Goal: Transaction & Acquisition: Purchase product/service

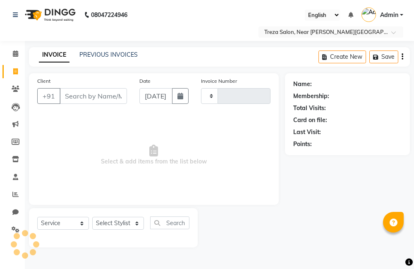
select select "service"
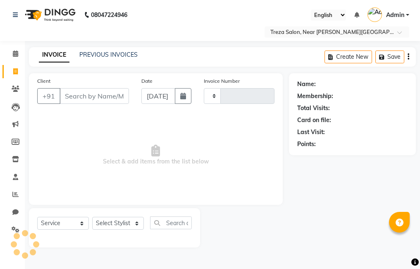
type input "2551"
select select "7633"
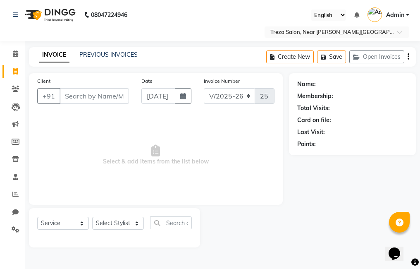
click at [95, 100] on input "Client" at bounding box center [94, 96] width 69 height 16
click at [96, 96] on input "Client" at bounding box center [94, 96] width 69 height 16
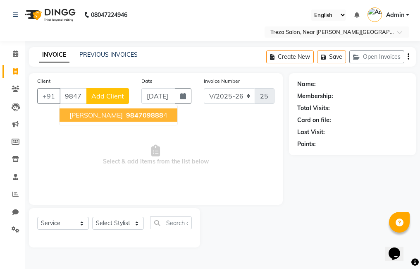
type input "9847098884"
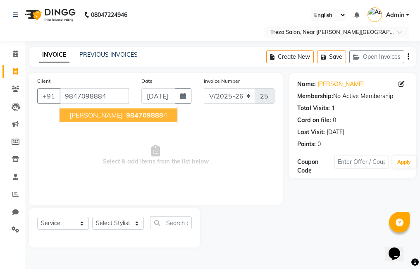
click at [97, 110] on button "[PERSON_NAME] 984709888 4" at bounding box center [119, 114] width 118 height 13
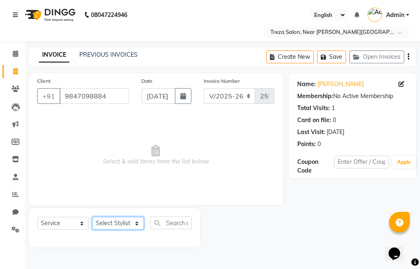
click at [124, 223] on select "Select Stylist [PERSON_NAME] Amulie Anju [PERSON_NAME] [PERSON_NAME] Jeeshma [P…" at bounding box center [118, 223] width 52 height 13
select select "85971"
click at [92, 217] on select "Select Stylist [PERSON_NAME] Amulie Anju [PERSON_NAME] [PERSON_NAME] Jeeshma [P…" at bounding box center [118, 223] width 52 height 13
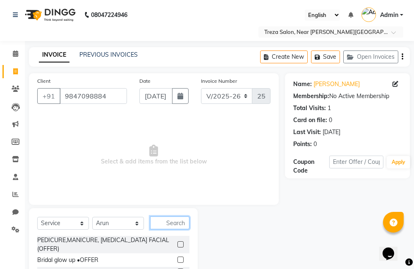
click at [174, 224] on input "text" at bounding box center [169, 222] width 39 height 13
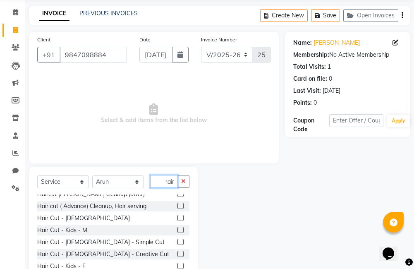
scroll to position [124, 0]
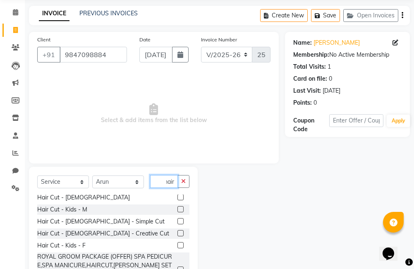
type input "hair"
drag, startPoint x: 174, startPoint y: 233, endPoint x: 173, endPoint y: 224, distance: 8.7
click at [177, 233] on label at bounding box center [180, 233] width 6 height 6
click at [177, 233] on input "checkbox" at bounding box center [179, 233] width 5 height 5
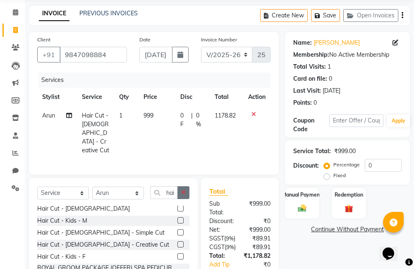
checkbox input "false"
click at [186, 193] on button "button" at bounding box center [183, 192] width 12 height 13
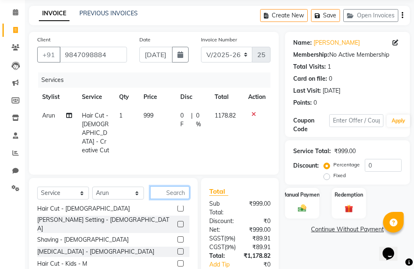
click at [172, 189] on input "text" at bounding box center [169, 192] width 39 height 13
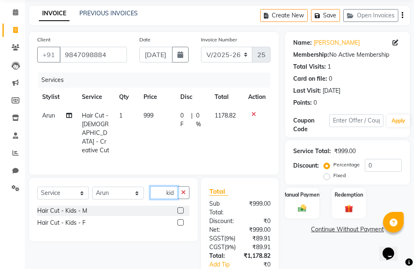
type input "kid"
click at [181, 207] on label at bounding box center [180, 210] width 6 height 6
click at [181, 208] on input "checkbox" at bounding box center [179, 210] width 5 height 5
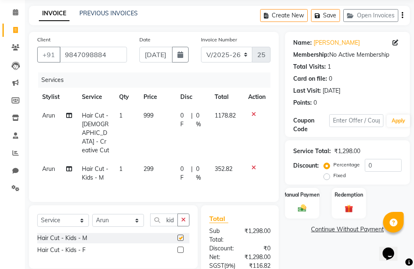
scroll to position [20, 0]
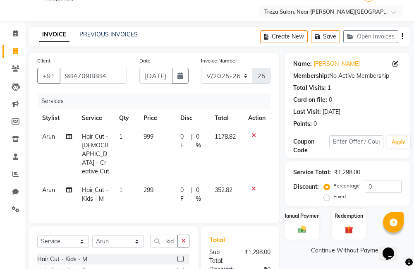
checkbox input "false"
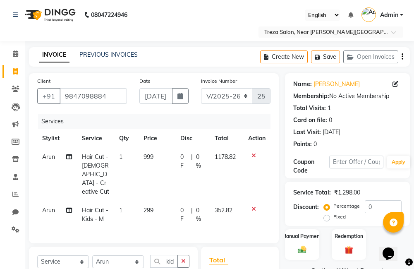
click at [402, 57] on icon "button" at bounding box center [402, 57] width 2 height 0
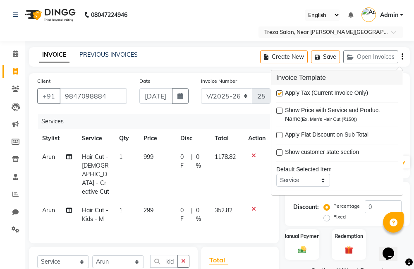
click at [281, 93] on label at bounding box center [279, 93] width 6 height 6
click at [281, 93] on input "checkbox" at bounding box center [278, 93] width 5 height 5
checkbox input "false"
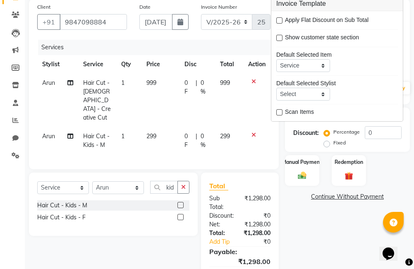
scroll to position [119, 0]
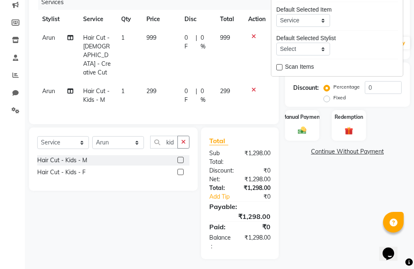
click at [316, 213] on div "Name: [PERSON_NAME] Membership: No Active Membership Total Visits: 1 Card on fi…" at bounding box center [350, 106] width 131 height 305
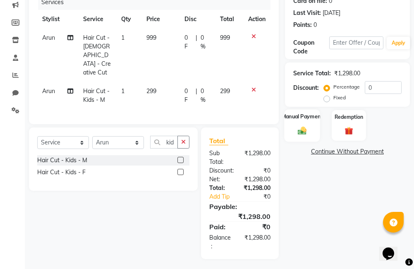
click at [308, 126] on img at bounding box center [302, 131] width 14 height 10
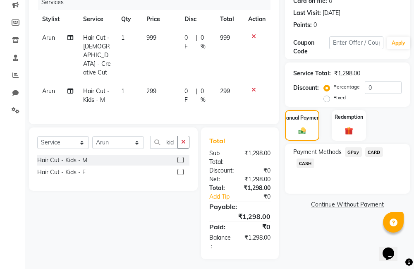
click at [351, 149] on span "GPay" at bounding box center [353, 152] width 17 height 10
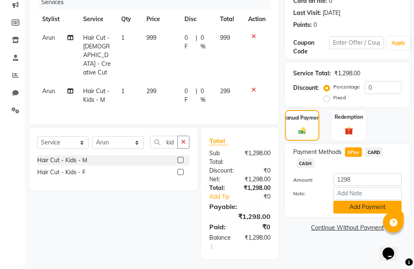
click at [363, 207] on button "Add Payment" at bounding box center [367, 207] width 68 height 13
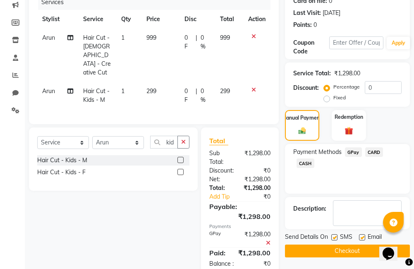
click at [354, 257] on button "Checkout" at bounding box center [347, 250] width 125 height 13
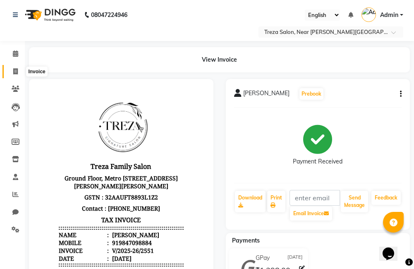
click at [13, 68] on icon at bounding box center [15, 71] width 5 height 6
select select "service"
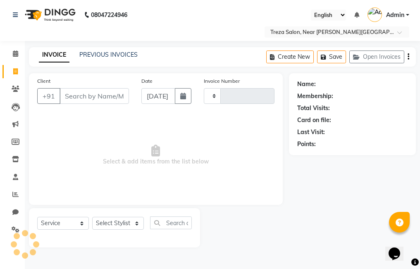
type input "2552"
select select "7633"
click at [99, 100] on input "Client" at bounding box center [94, 96] width 69 height 16
click at [100, 99] on input "Client" at bounding box center [94, 96] width 69 height 16
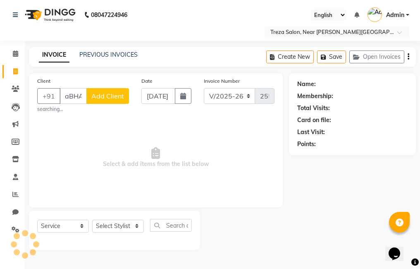
scroll to position [0, 4]
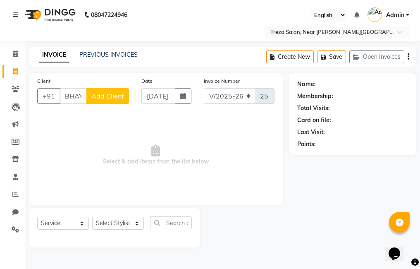
type input "aBHAY"
click at [91, 93] on button "Add Client" at bounding box center [107, 96] width 43 height 16
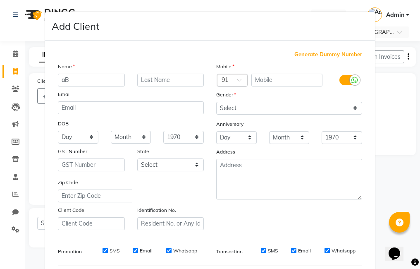
type input "a"
type input "Abhay"
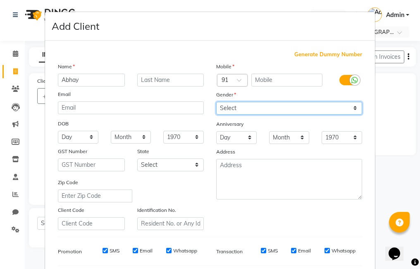
click at [288, 107] on select "Select [DEMOGRAPHIC_DATA] [DEMOGRAPHIC_DATA] Other Prefer Not To Say" at bounding box center [289, 108] width 146 height 13
select select "[DEMOGRAPHIC_DATA]"
click at [216, 102] on select "Select [DEMOGRAPHIC_DATA] [DEMOGRAPHIC_DATA] Other Prefer Not To Say" at bounding box center [289, 108] width 146 height 13
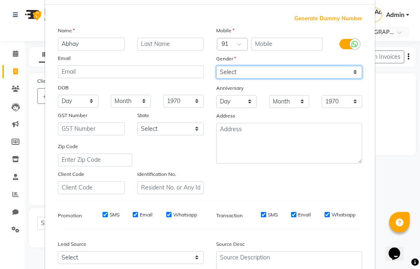
scroll to position [113, 0]
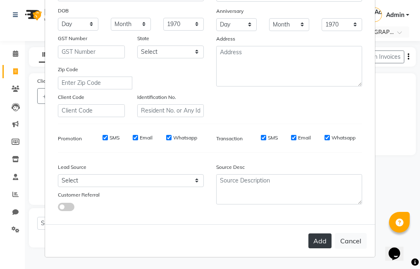
click at [312, 244] on button "Add" at bounding box center [319, 240] width 23 height 15
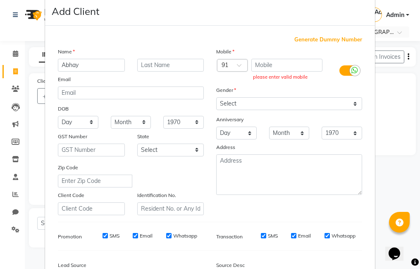
scroll to position [0, 0]
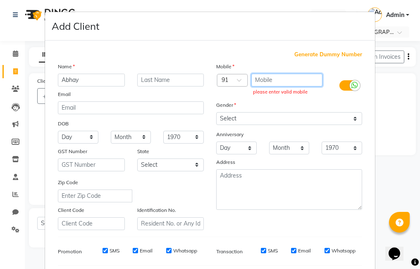
click at [294, 79] on input "text" at bounding box center [287, 80] width 72 height 13
click at [326, 53] on span "Generate Dummy Number" at bounding box center [328, 54] width 68 height 8
type input "1337900000185"
checkbox input "false"
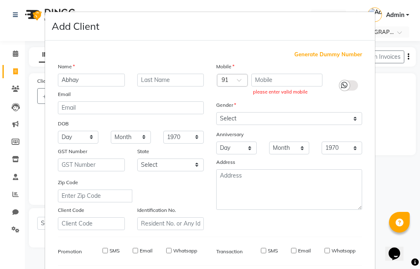
checkbox input "false"
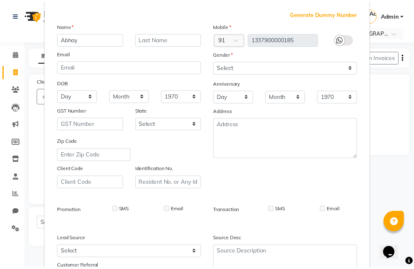
scroll to position [113, 0]
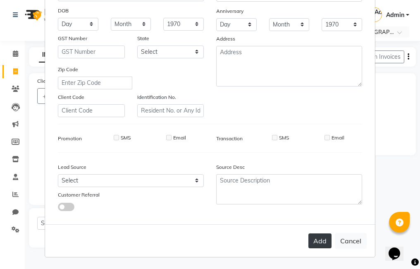
click at [309, 241] on button "Add" at bounding box center [319, 240] width 23 height 15
type input "1337900000185"
select select
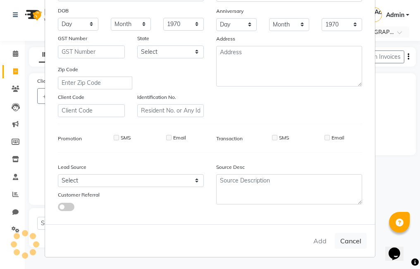
select select
checkbox input "false"
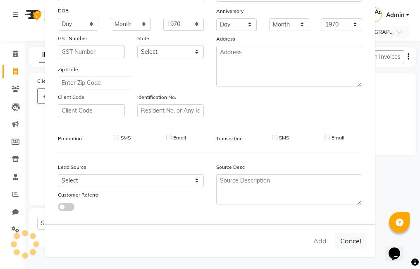
checkbox input "false"
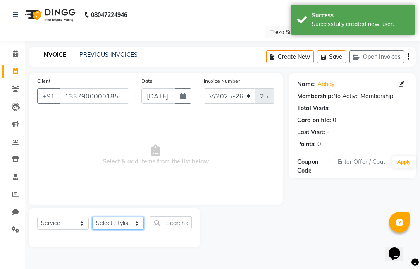
click at [108, 222] on select "Select Stylist [PERSON_NAME] Amulie Anju [PERSON_NAME] [PERSON_NAME] Jeeshma [P…" at bounding box center [118, 223] width 52 height 13
select select "67450"
click at [92, 217] on select "Select Stylist [PERSON_NAME] Amulie Anju [PERSON_NAME] [PERSON_NAME] Jeeshma [P…" at bounding box center [118, 223] width 52 height 13
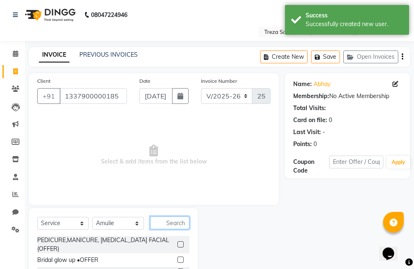
click at [174, 225] on input "text" at bounding box center [169, 222] width 39 height 13
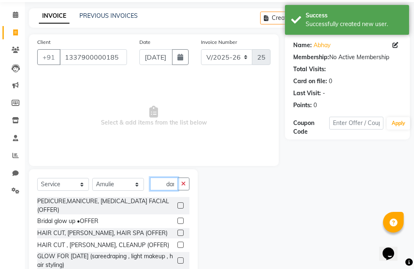
scroll to position [0, 6]
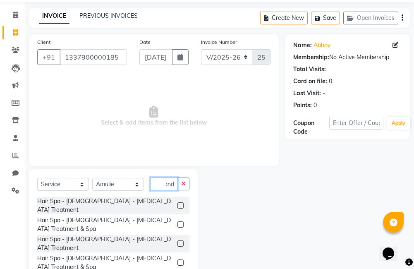
type input "dand"
click at [179, 202] on label at bounding box center [180, 205] width 6 height 6
click at [179, 203] on input "checkbox" at bounding box center [179, 205] width 5 height 5
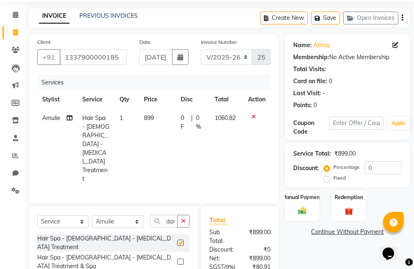
scroll to position [19, 0]
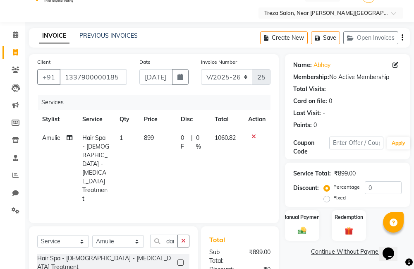
checkbox input "false"
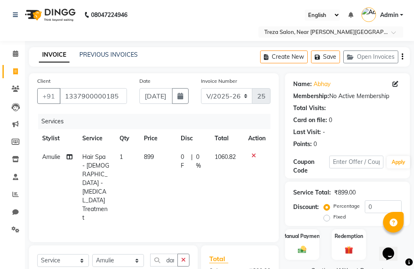
click at [404, 57] on div "Create New Save Open Invoices" at bounding box center [335, 56] width 150 height 19
click at [401, 58] on button "button" at bounding box center [402, 56] width 2 height 19
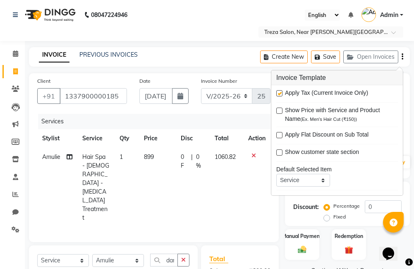
click at [280, 94] on label at bounding box center [279, 93] width 6 height 6
click at [280, 94] on input "checkbox" at bounding box center [278, 93] width 5 height 5
checkbox input "false"
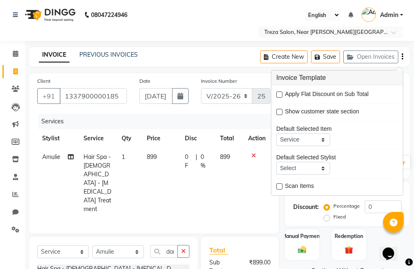
click at [401, 57] on icon "button" at bounding box center [402, 57] width 2 height 0
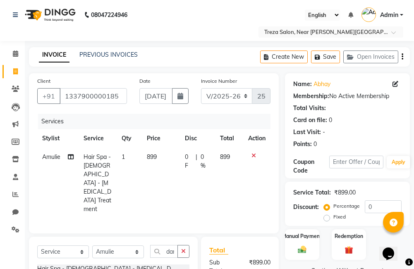
click at [403, 55] on div "Create New Save Open Invoices" at bounding box center [335, 56] width 150 height 19
click at [402, 57] on icon "button" at bounding box center [402, 57] width 2 height 0
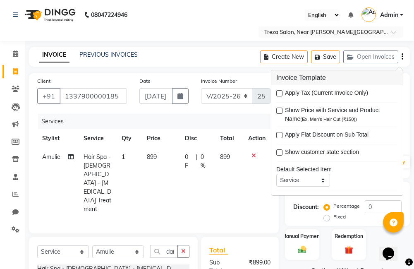
click at [277, 93] on label at bounding box center [279, 93] width 6 height 6
click at [277, 93] on input "checkbox" at bounding box center [278, 93] width 5 height 5
checkbox input "true"
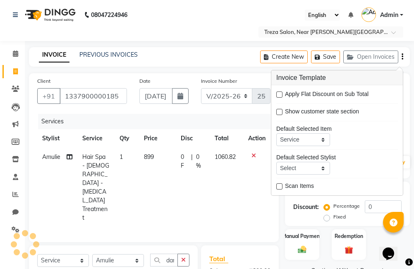
scroll to position [153, 0]
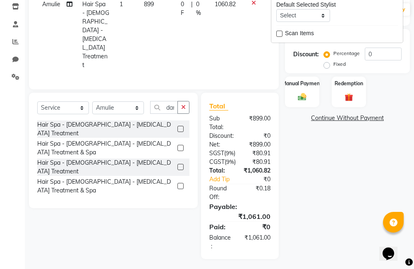
click at [324, 171] on div "Name: [PERSON_NAME] Membership: No Active Membership Total Visits: Card on file…" at bounding box center [350, 90] width 131 height 338
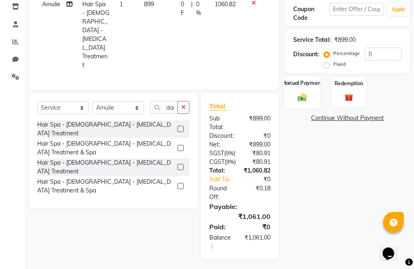
click at [302, 86] on label "Manual Payment" at bounding box center [302, 83] width 41 height 8
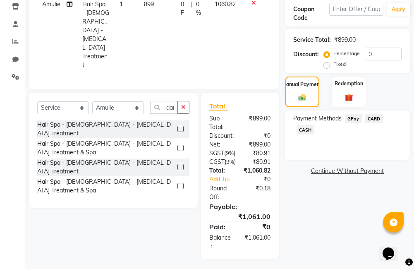
click at [351, 118] on span "GPay" at bounding box center [353, 119] width 17 height 10
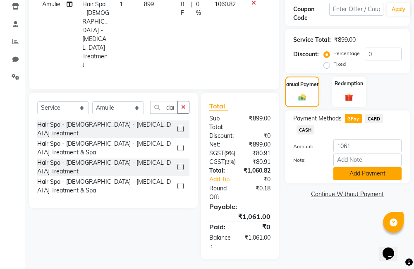
click at [363, 175] on button "Add Payment" at bounding box center [367, 173] width 68 height 13
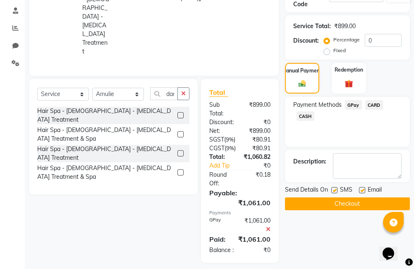
scroll to position [179, 0]
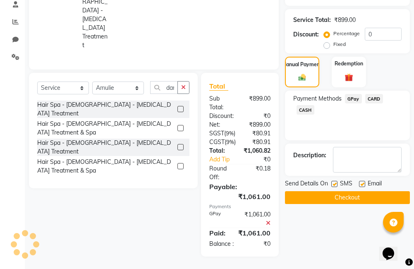
click at [350, 193] on button "Checkout" at bounding box center [347, 197] width 125 height 13
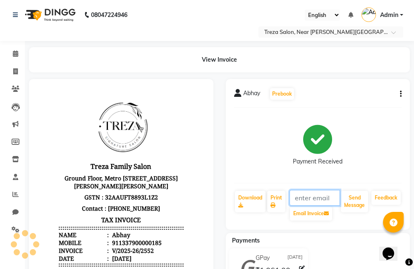
click at [318, 203] on input "text" at bounding box center [314, 198] width 51 height 16
click at [5, 72] on link "Invoice" at bounding box center [12, 72] width 20 height 14
select select "service"
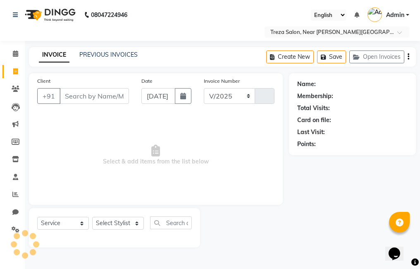
select select "7633"
type input "2553"
click at [71, 96] on input "Client" at bounding box center [94, 96] width 69 height 16
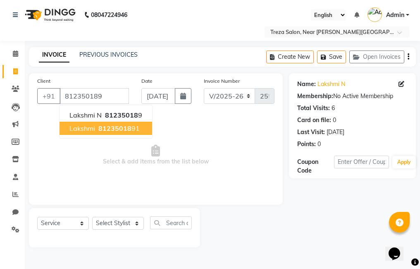
click at [117, 129] on span "81235018" at bounding box center [114, 128] width 33 height 8
type input "8123501891"
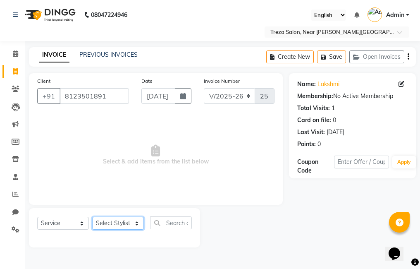
click at [117, 223] on select "Select Stylist [PERSON_NAME] Amulie Anju [PERSON_NAME] [PERSON_NAME] Jeeshma [P…" at bounding box center [118, 223] width 52 height 13
select select "85969"
click at [92, 217] on select "Select Stylist [PERSON_NAME] Amulie Anju [PERSON_NAME] [PERSON_NAME] Jeeshma [P…" at bounding box center [118, 223] width 52 height 13
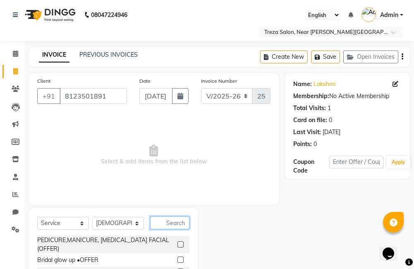
click at [173, 222] on input "text" at bounding box center [169, 222] width 39 height 13
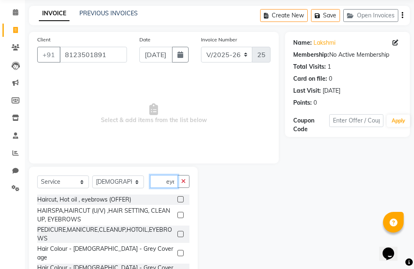
scroll to position [0, 5]
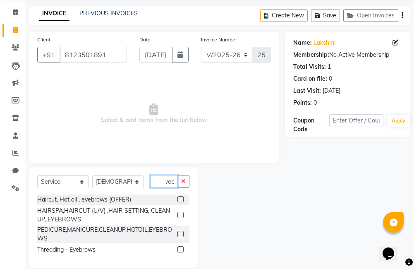
type input "eyeb"
click at [181, 251] on label at bounding box center [180, 249] width 6 height 6
click at [181, 251] on input "checkbox" at bounding box center [179, 249] width 5 height 5
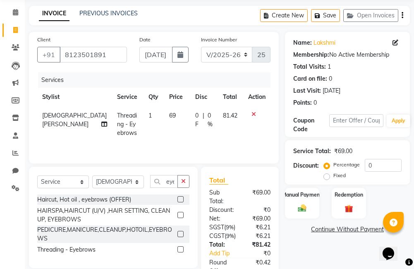
checkbox input "false"
click at [183, 180] on icon "button" at bounding box center [183, 181] width 5 height 6
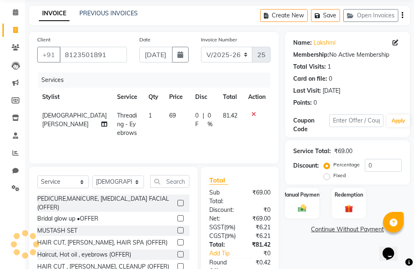
click at [148, 115] on span "1" at bounding box center [149, 115] width 3 height 7
select select "85969"
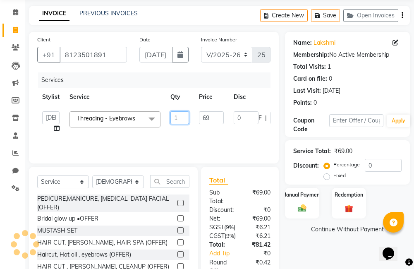
click at [182, 117] on input "1" at bounding box center [179, 117] width 19 height 13
type input "2"
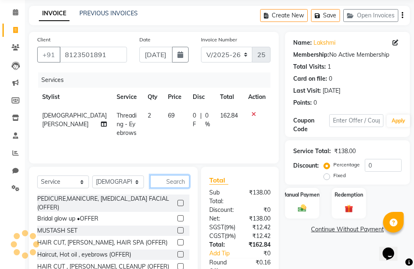
click at [166, 182] on input "text" at bounding box center [169, 181] width 39 height 13
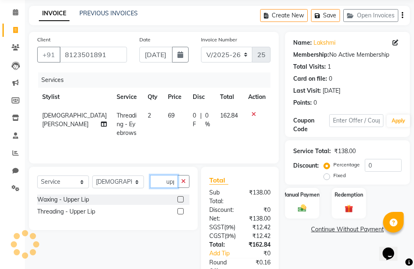
scroll to position [0, 7]
type input "upper"
click at [182, 211] on label at bounding box center [180, 211] width 6 height 6
click at [182, 211] on input "checkbox" at bounding box center [179, 211] width 5 height 5
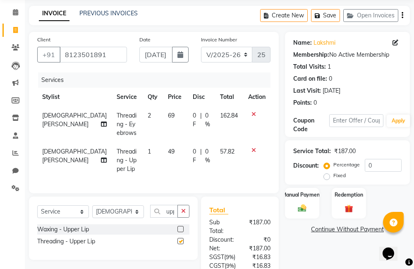
scroll to position [0, 0]
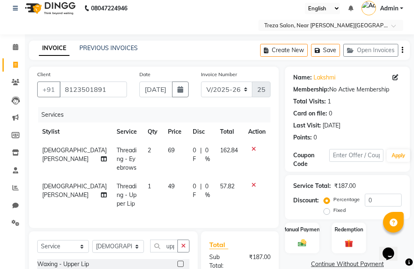
checkbox input "false"
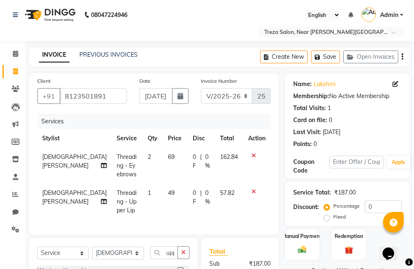
click at [402, 57] on icon "button" at bounding box center [402, 57] width 2 height 0
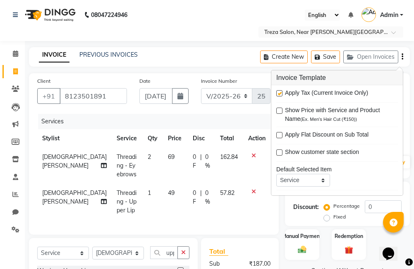
click at [277, 94] on label at bounding box center [279, 93] width 6 height 6
click at [277, 94] on input "checkbox" at bounding box center [278, 93] width 5 height 5
checkbox input "false"
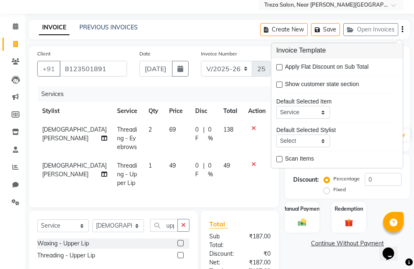
scroll to position [119, 0]
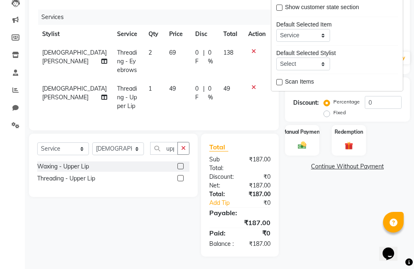
click at [337, 225] on div "Name: Lakshmi Membership: No Active Membership Total Visits: 1 Card on file: 0 …" at bounding box center [350, 112] width 131 height 287
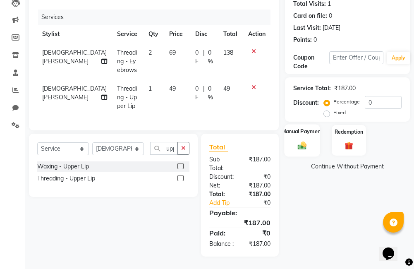
click at [288, 127] on label "Manual Payment" at bounding box center [302, 131] width 41 height 8
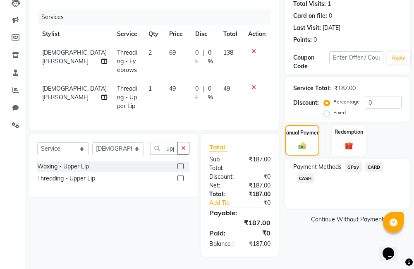
click at [354, 162] on span "GPay" at bounding box center [353, 167] width 17 height 10
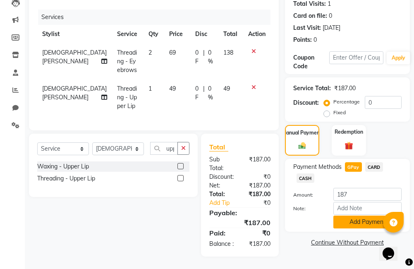
click at [370, 215] on button "Add Payment" at bounding box center [367, 221] width 68 height 13
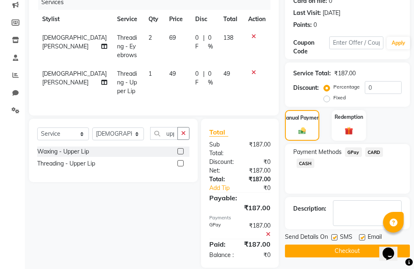
scroll to position [145, 0]
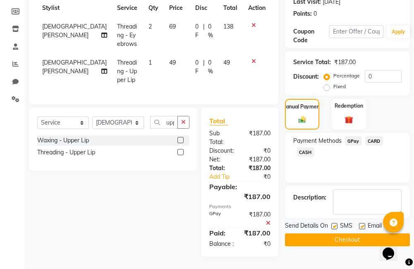
click at [338, 233] on button "Checkout" at bounding box center [347, 239] width 125 height 13
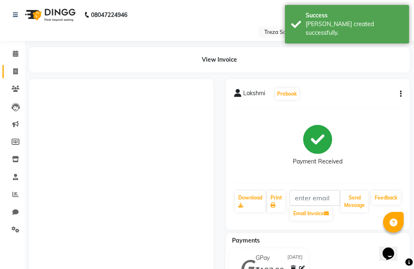
click at [13, 77] on link "Invoice" at bounding box center [12, 72] width 20 height 14
select select "7633"
select select "service"
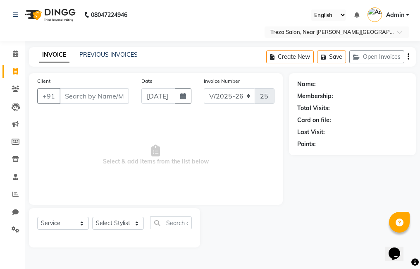
click at [105, 98] on input "Client" at bounding box center [94, 96] width 69 height 16
type input "9746033451"
click at [104, 98] on span "Add Client" at bounding box center [107, 96] width 33 height 8
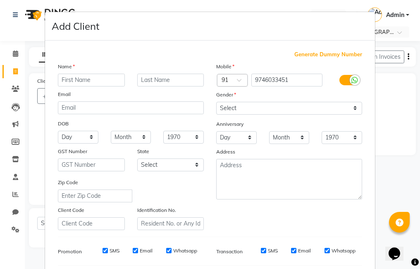
click at [104, 81] on input "text" at bounding box center [91, 80] width 67 height 13
type input "[PERSON_NAME]"
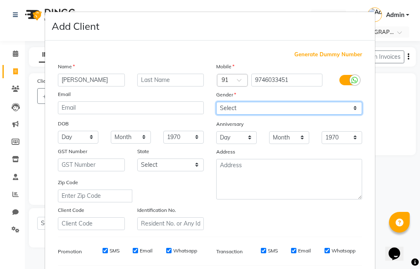
click at [251, 110] on select "Select [DEMOGRAPHIC_DATA] [DEMOGRAPHIC_DATA] Other Prefer Not To Say" at bounding box center [289, 108] width 146 height 13
select select "[DEMOGRAPHIC_DATA]"
click at [216, 102] on select "Select [DEMOGRAPHIC_DATA] [DEMOGRAPHIC_DATA] Other Prefer Not To Say" at bounding box center [289, 108] width 146 height 13
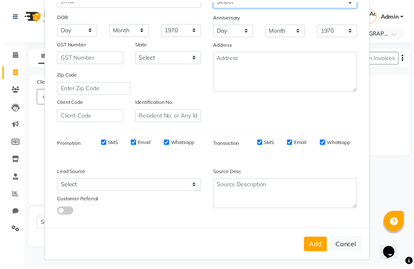
scroll to position [113, 0]
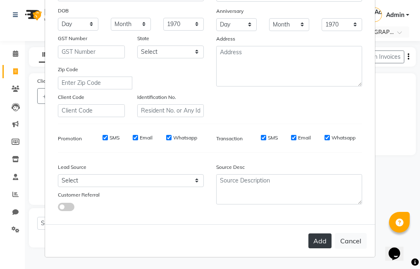
click at [317, 243] on button "Add" at bounding box center [319, 240] width 23 height 15
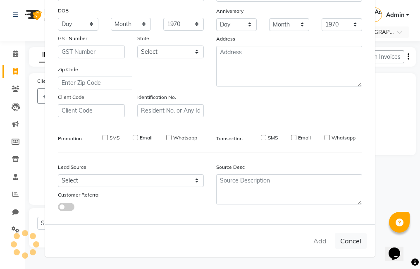
select select
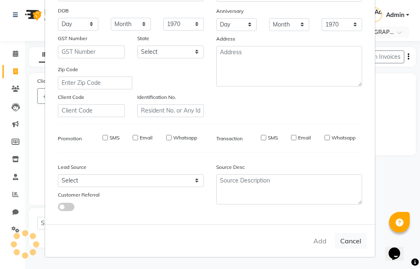
select select
checkbox input "false"
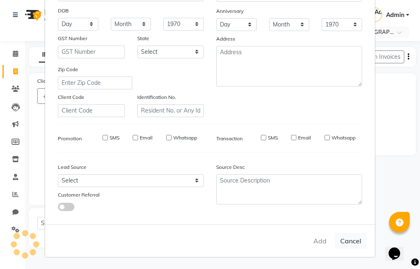
checkbox input "false"
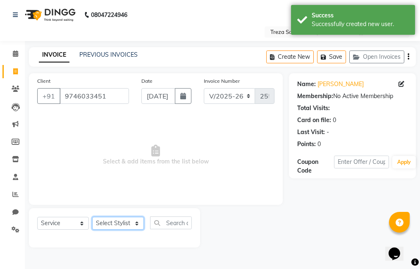
click at [115, 225] on select "Select Stylist [PERSON_NAME] Amulie Anju [PERSON_NAME] [PERSON_NAME] Jeeshma [P…" at bounding box center [118, 223] width 52 height 13
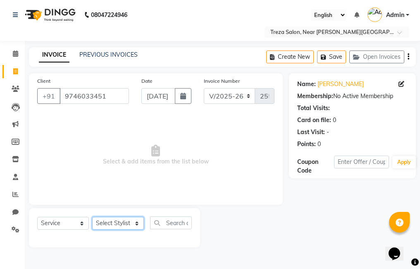
select select "79935"
click at [92, 217] on select "Select Stylist [PERSON_NAME] Amulie Anju [PERSON_NAME] [PERSON_NAME] Jeeshma [P…" at bounding box center [118, 223] width 52 height 13
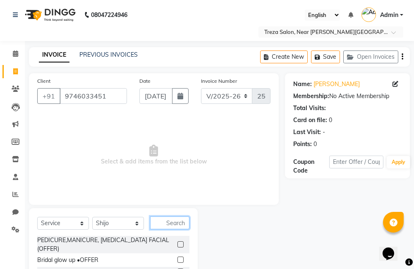
click at [163, 226] on input "text" at bounding box center [169, 222] width 39 height 13
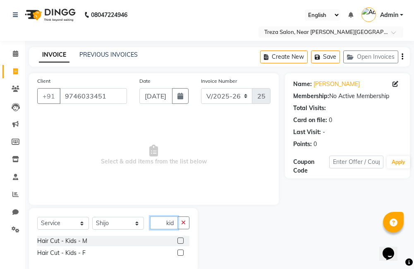
scroll to position [0, 2]
type input "kids"
click at [181, 253] on label at bounding box center [180, 252] width 6 height 6
click at [181, 253] on input "checkbox" at bounding box center [179, 252] width 5 height 5
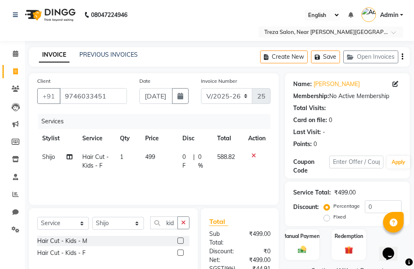
checkbox input "false"
click at [183, 226] on button "button" at bounding box center [183, 222] width 12 height 13
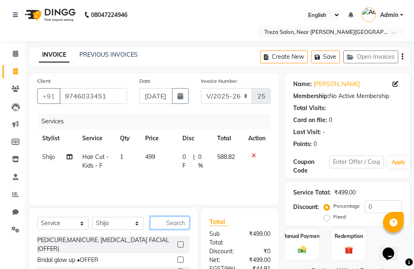
click at [182, 225] on input "text" at bounding box center [169, 222] width 39 height 13
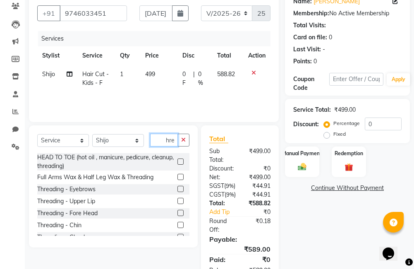
type input "thre"
click at [177, 190] on label at bounding box center [180, 189] width 6 height 6
click at [177, 190] on input "checkbox" at bounding box center [179, 188] width 5 height 5
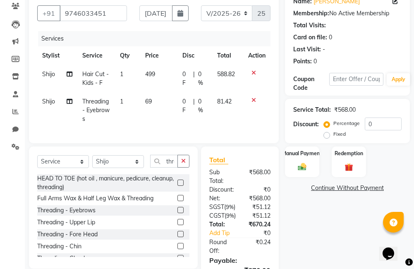
checkbox input "false"
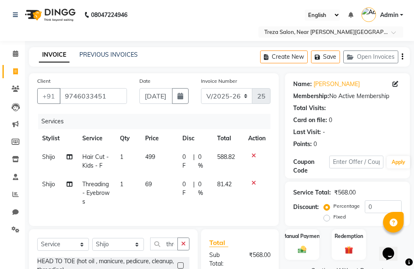
click at [401, 57] on icon "button" at bounding box center [402, 57] width 2 height 0
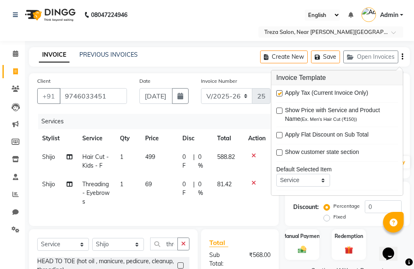
click at [281, 94] on label at bounding box center [279, 93] width 6 height 6
click at [281, 94] on input "checkbox" at bounding box center [278, 93] width 5 height 5
checkbox input "false"
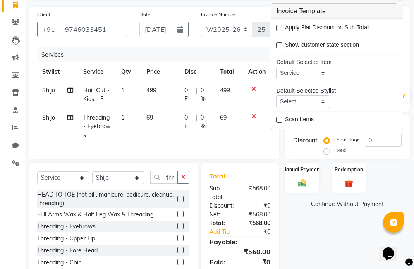
scroll to position [110, 0]
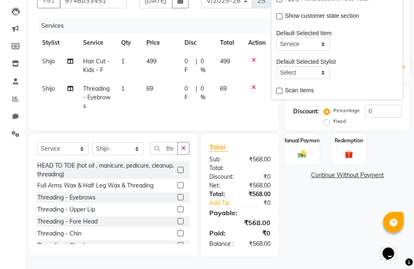
drag, startPoint x: 294, startPoint y: 202, endPoint x: 316, endPoint y: 146, distance: 59.4
click at [295, 202] on div "Name: [PERSON_NAME] Membership: No Active Membership Total Visits: Card on file…" at bounding box center [350, 117] width 131 height 279
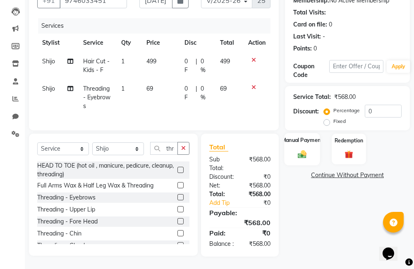
click at [301, 133] on div "Manual Payment" at bounding box center [302, 149] width 36 height 32
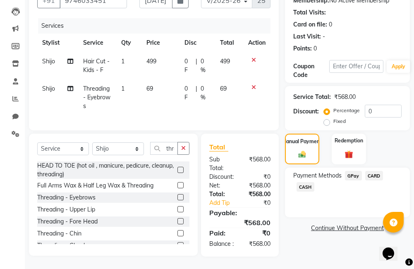
click at [351, 171] on span "GPay" at bounding box center [353, 176] width 17 height 10
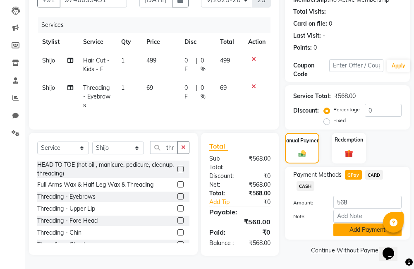
click at [344, 223] on button "Add Payment" at bounding box center [367, 229] width 68 height 13
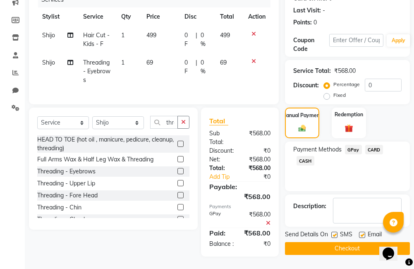
scroll to position [136, 0]
click at [336, 242] on button "Checkout" at bounding box center [347, 248] width 125 height 13
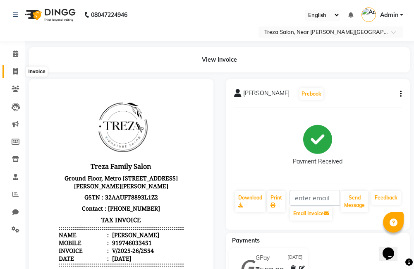
click at [18, 73] on span at bounding box center [15, 72] width 14 height 10
select select "service"
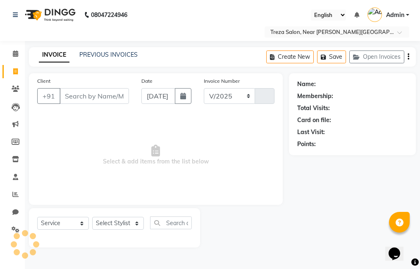
select select "7633"
type input "2555"
click at [79, 97] on input "Client" at bounding box center [94, 96] width 69 height 16
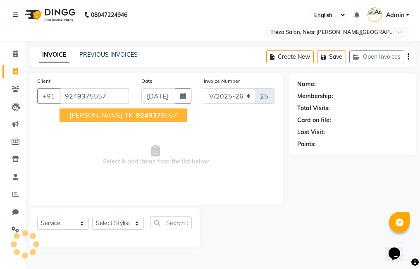
type input "9249375557"
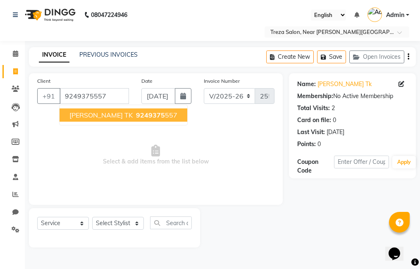
click at [136, 119] on span "9249375" at bounding box center [150, 115] width 29 height 8
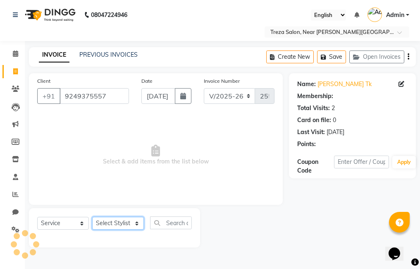
click at [111, 227] on select "Select Stylist [PERSON_NAME] Amulie Anju [PERSON_NAME] [PERSON_NAME] Jeeshma [P…" at bounding box center [118, 223] width 52 height 13
select select "81285"
click at [92, 217] on select "Select Stylist [PERSON_NAME] Amulie Anju [PERSON_NAME] [PERSON_NAME] Jeeshma [P…" at bounding box center [118, 223] width 52 height 13
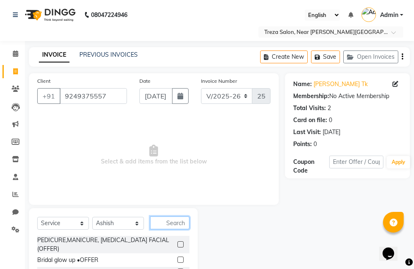
click at [174, 220] on input "text" at bounding box center [169, 222] width 39 height 13
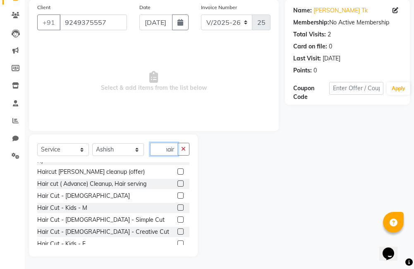
scroll to position [124, 0]
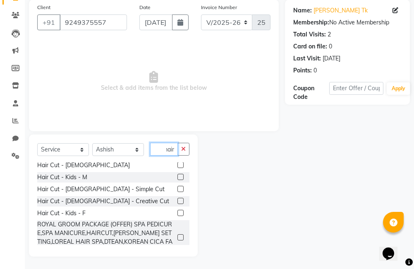
type input "hair"
click at [177, 201] on label at bounding box center [180, 201] width 6 height 6
click at [177, 201] on input "checkbox" at bounding box center [179, 200] width 5 height 5
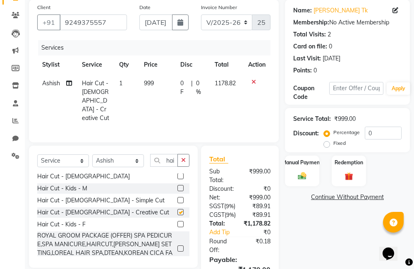
checkbox input "false"
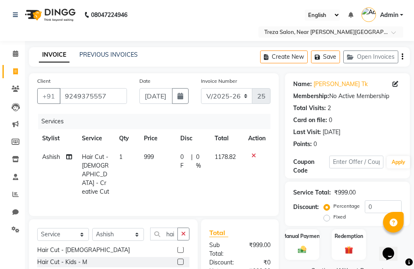
click at [402, 57] on icon "button" at bounding box center [402, 57] width 2 height 0
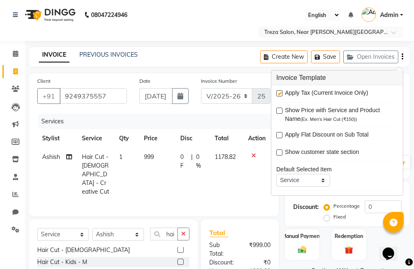
click at [277, 92] on label at bounding box center [279, 93] width 6 height 6
click at [277, 92] on input "checkbox" at bounding box center [278, 93] width 5 height 5
checkbox input "false"
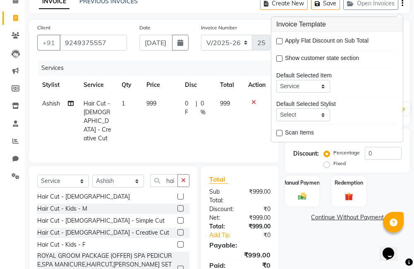
scroll to position [92, 0]
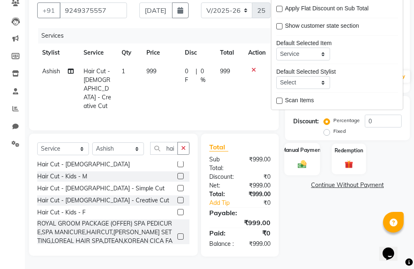
click at [304, 153] on div "Manual Payment" at bounding box center [302, 159] width 36 height 32
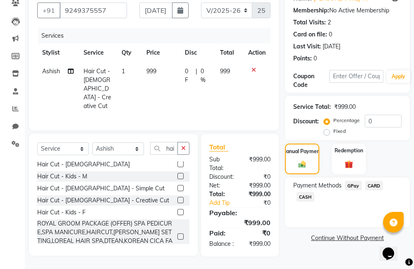
click at [356, 182] on span "GPay" at bounding box center [353, 186] width 17 height 10
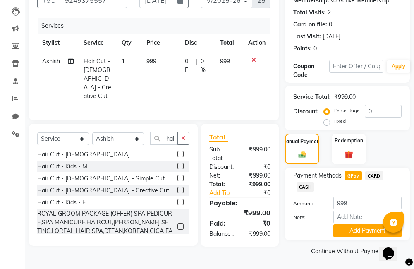
scroll to position [96, 0]
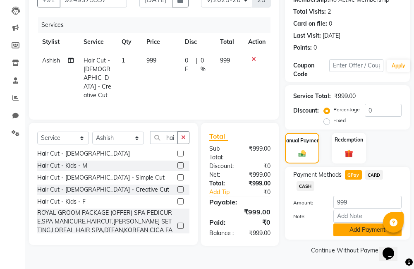
click at [361, 230] on button "Add Payment" at bounding box center [367, 229] width 68 height 13
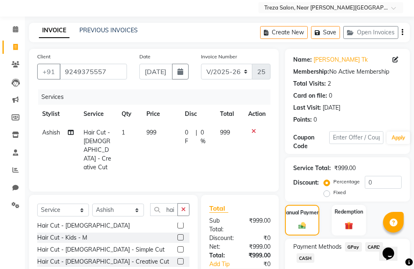
scroll to position [14, 0]
